Goal: Task Accomplishment & Management: Manage account settings

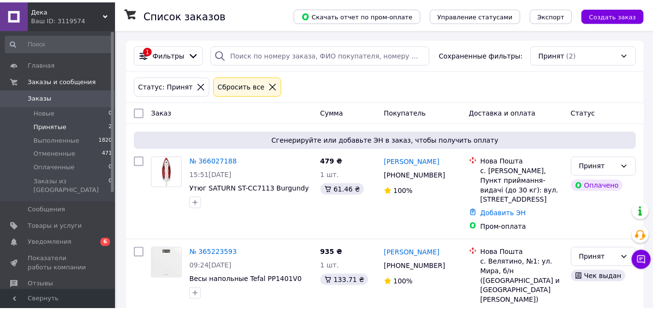
scroll to position [25, 0]
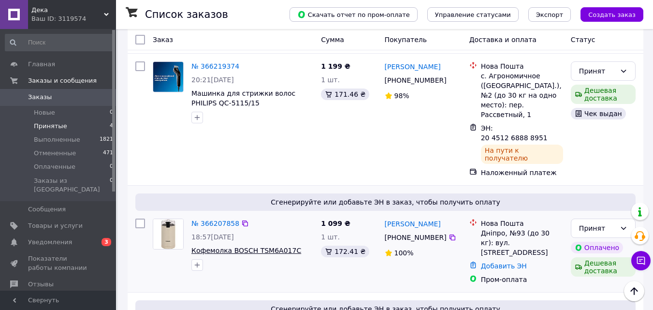
scroll to position [167, 0]
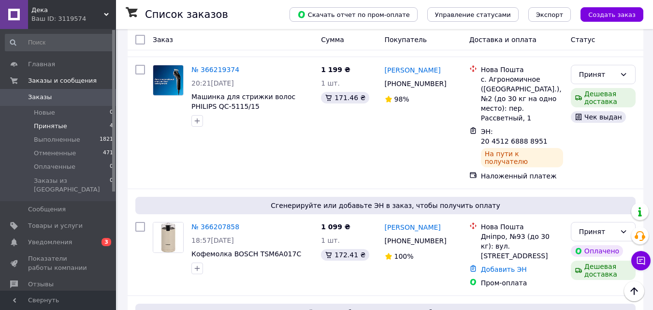
click at [43, 122] on span "Принятые" at bounding box center [50, 126] width 33 height 9
click at [57, 126] on span "Принятые" at bounding box center [50, 126] width 33 height 9
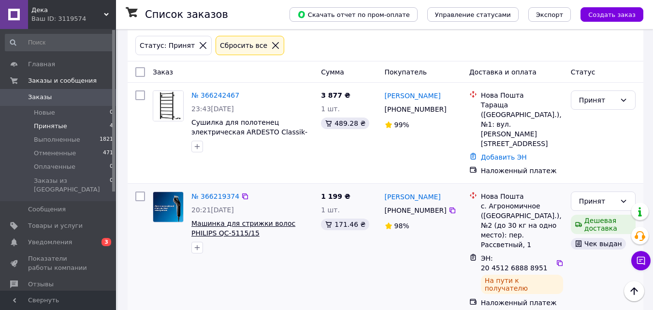
scroll to position [48, 0]
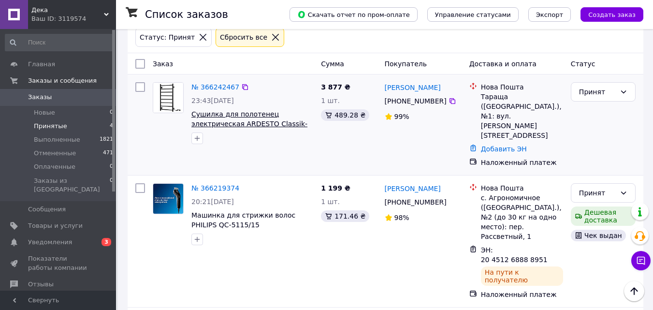
click at [278, 122] on span "Сушилка для полотенец электрическая ARDESTO Classik-TR K 770×430х80 мм ([DOMAIN…" at bounding box center [249, 128] width 116 height 37
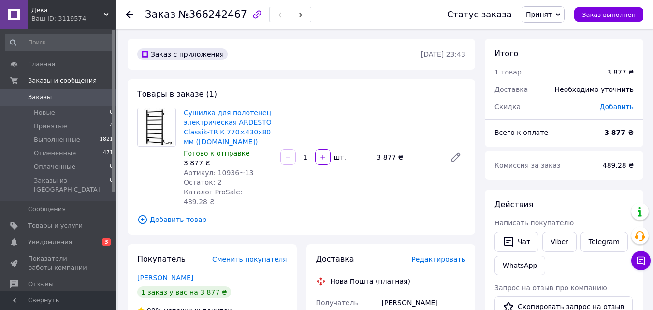
drag, startPoint x: 235, startPoint y: 141, endPoint x: 183, endPoint y: 142, distance: 52.7
click at [183, 142] on div "Сушилка для полотенец электрическая ARDESTO Classik-TR K 770×430х80 мм (6.1.060…" at bounding box center [228, 157] width 97 height 103
copy link "(6.1.0601.06.BM)"
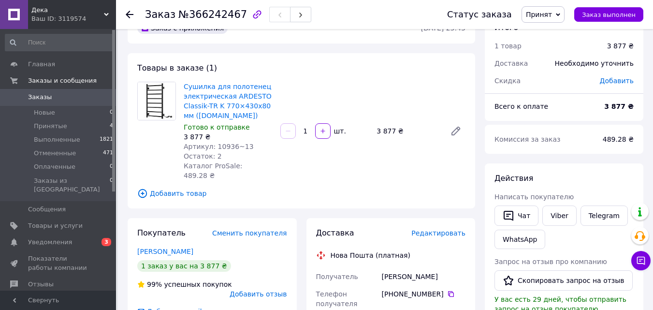
scroll to position [48, 0]
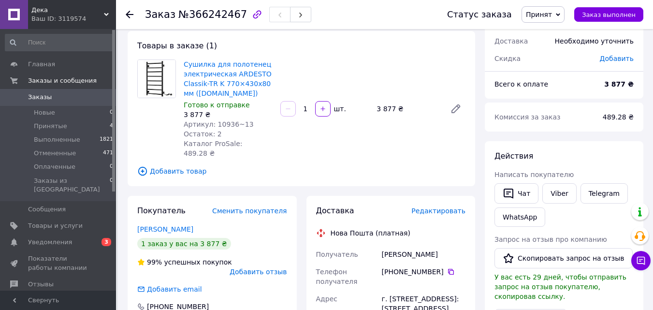
click at [132, 10] on div at bounding box center [130, 15] width 8 height 10
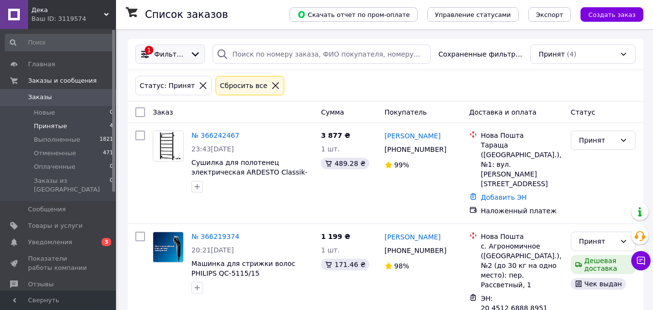
click at [193, 57] on icon at bounding box center [195, 54] width 11 height 11
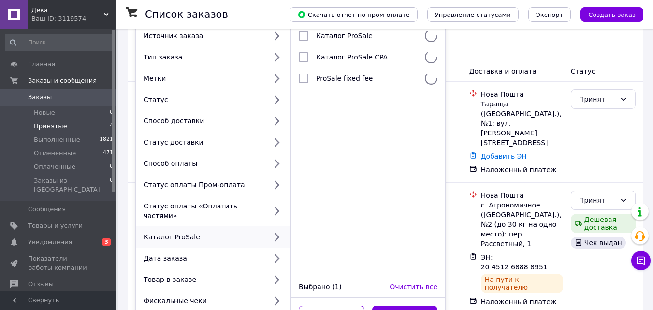
scroll to position [48, 0]
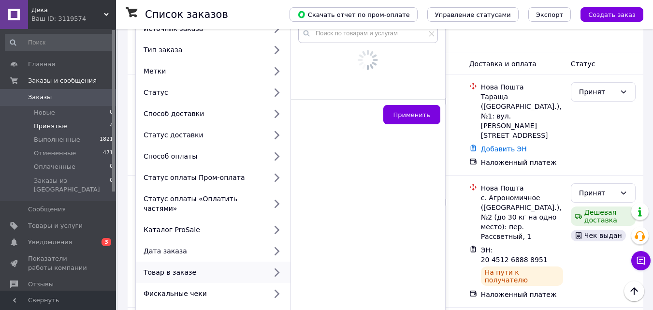
click at [201, 267] on div "Товар в заказе" at bounding box center [203, 272] width 127 height 10
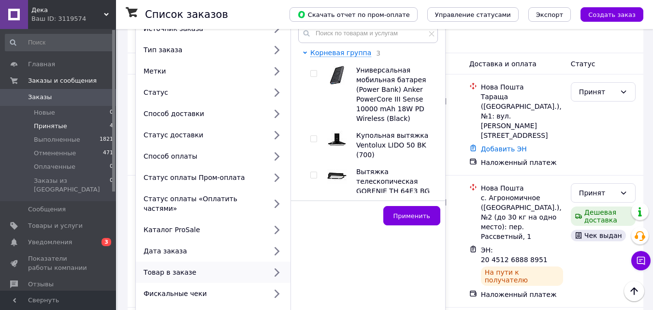
click at [205, 267] on div "Товар в заказе" at bounding box center [203, 272] width 127 height 10
click at [276, 266] on icon at bounding box center [276, 272] width 13 height 13
click at [338, 34] on input "text" at bounding box center [368, 33] width 140 height 19
paste input "([DOMAIN_NAME])"
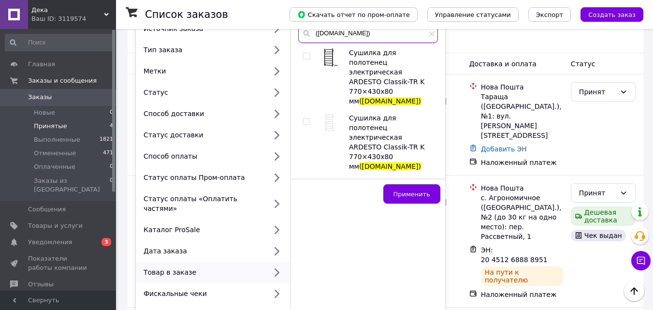
type input "([DOMAIN_NAME])"
click at [307, 54] on input "checkbox" at bounding box center [306, 56] width 6 height 6
checkbox input "true"
click at [414, 191] on span "Применить" at bounding box center [412, 194] width 37 height 7
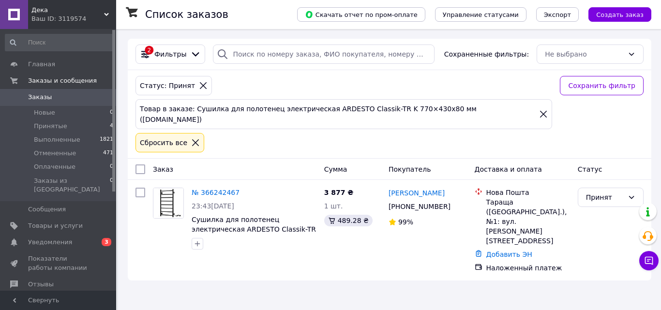
click at [199, 81] on icon at bounding box center [203, 85] width 9 height 9
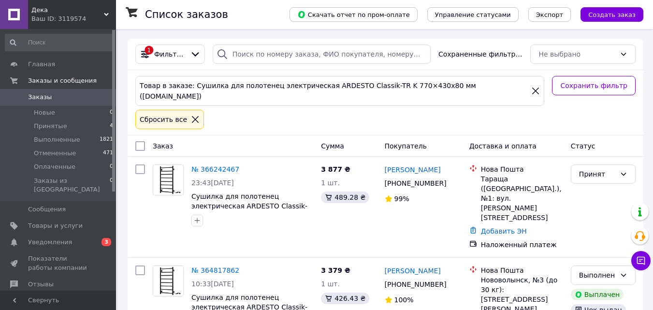
scroll to position [97, 0]
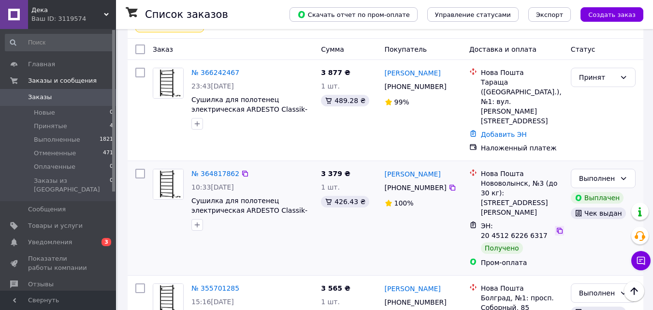
click at [557, 227] on icon at bounding box center [560, 231] width 8 height 8
click at [449, 83] on icon at bounding box center [453, 87] width 8 height 8
click at [221, 69] on link "№ 366242467" at bounding box center [215, 73] width 48 height 8
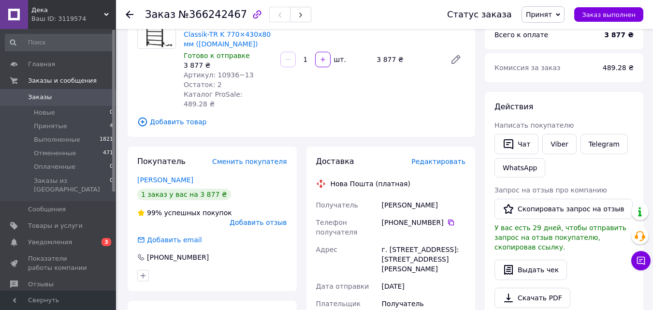
scroll to position [193, 0]
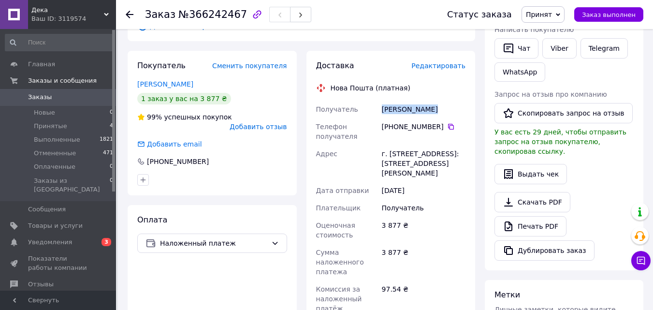
drag, startPoint x: 449, startPoint y: 95, endPoint x: 381, endPoint y: 99, distance: 67.8
click at [381, 101] on div "[PERSON_NAME]" at bounding box center [424, 109] width 88 height 17
copy div "[PERSON_NAME]"
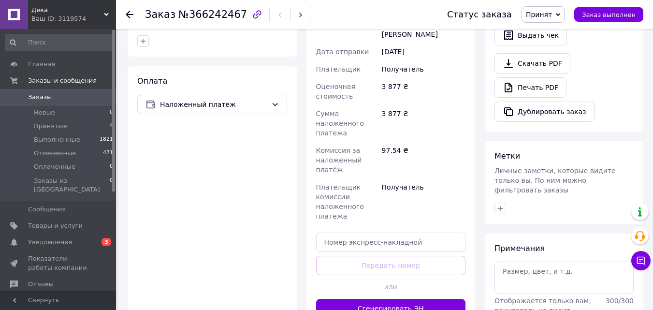
scroll to position [338, 0]
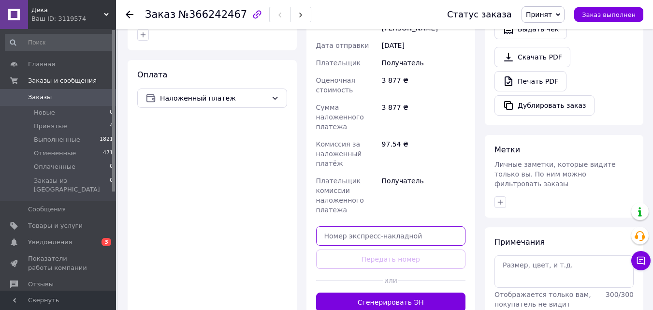
click at [378, 227] on input "text" at bounding box center [391, 235] width 150 height 19
paste input "20451269225676"
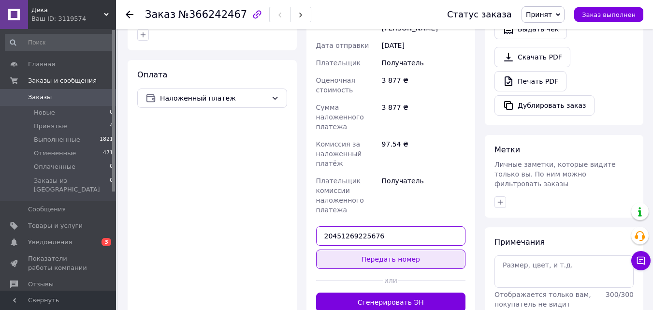
type input "20451269225676"
click at [400, 250] on button "Передать номер" at bounding box center [391, 259] width 150 height 19
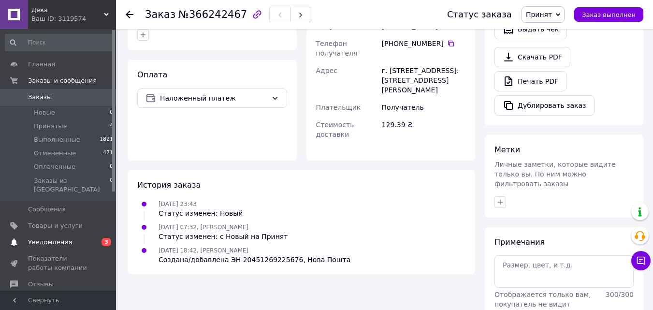
click at [74, 238] on span "Уведомления" at bounding box center [58, 242] width 61 height 9
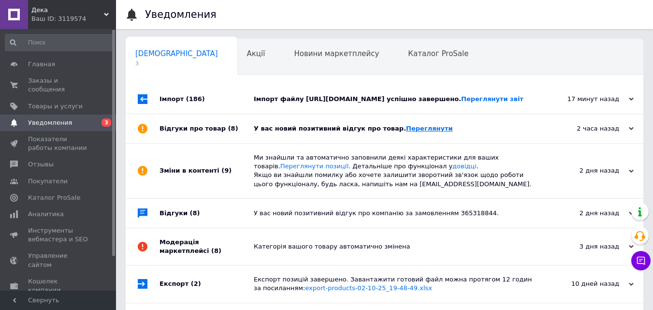
click at [406, 132] on link "Переглянути" at bounding box center [429, 128] width 47 height 7
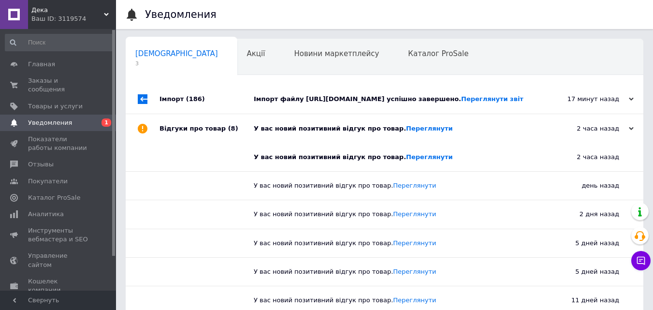
click at [513, 133] on div "У вас новий позитивний відгук про товар. [GEOGRAPHIC_DATA]" at bounding box center [395, 128] width 283 height 9
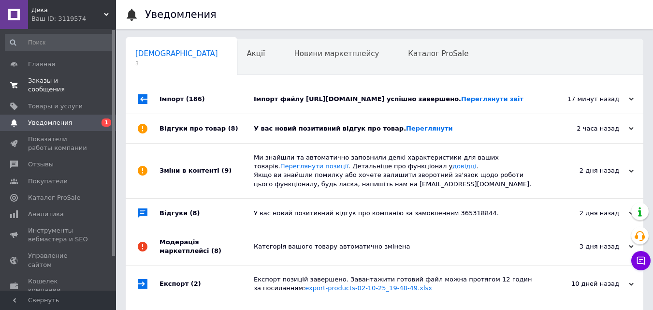
click at [50, 79] on span "Заказы и сообщения" at bounding box center [58, 84] width 61 height 17
